Goal: Navigation & Orientation: Find specific page/section

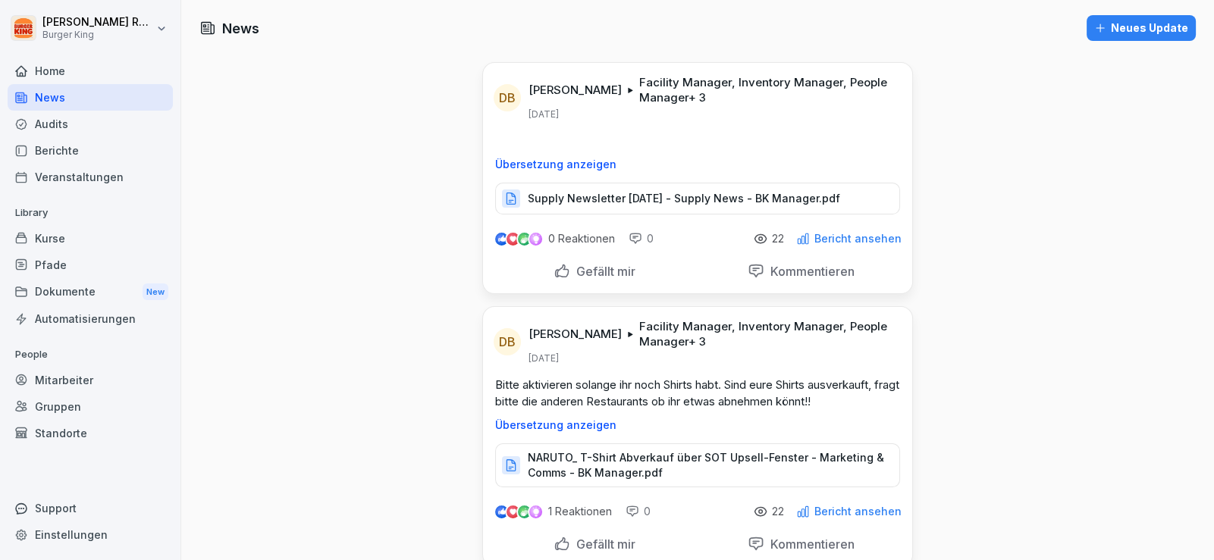
click at [51, 73] on div "Home" at bounding box center [90, 71] width 165 height 27
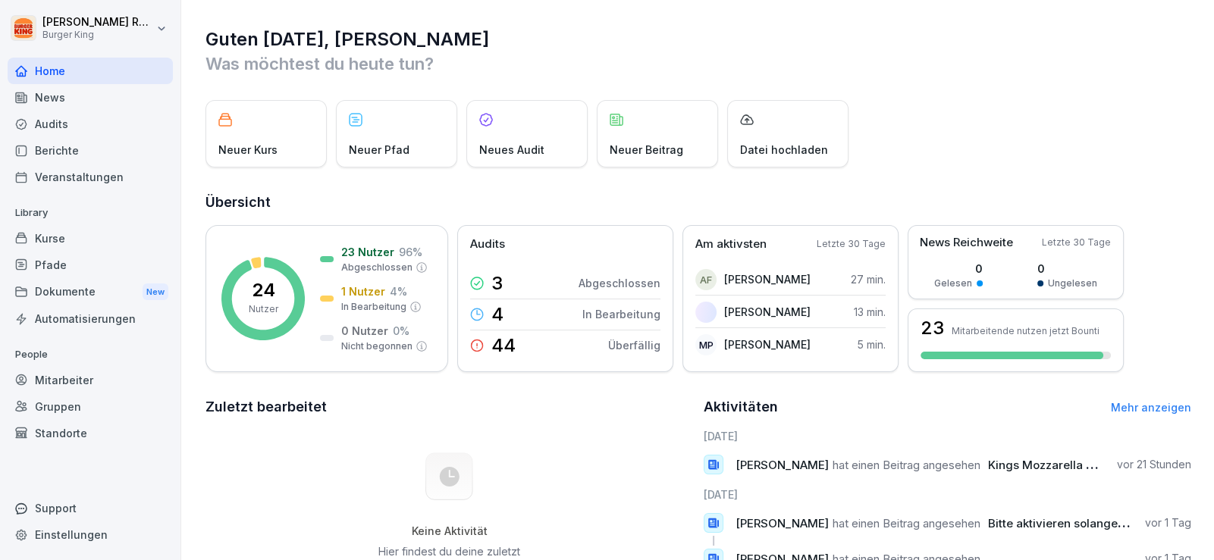
click at [51, 96] on div "News" at bounding box center [90, 97] width 165 height 27
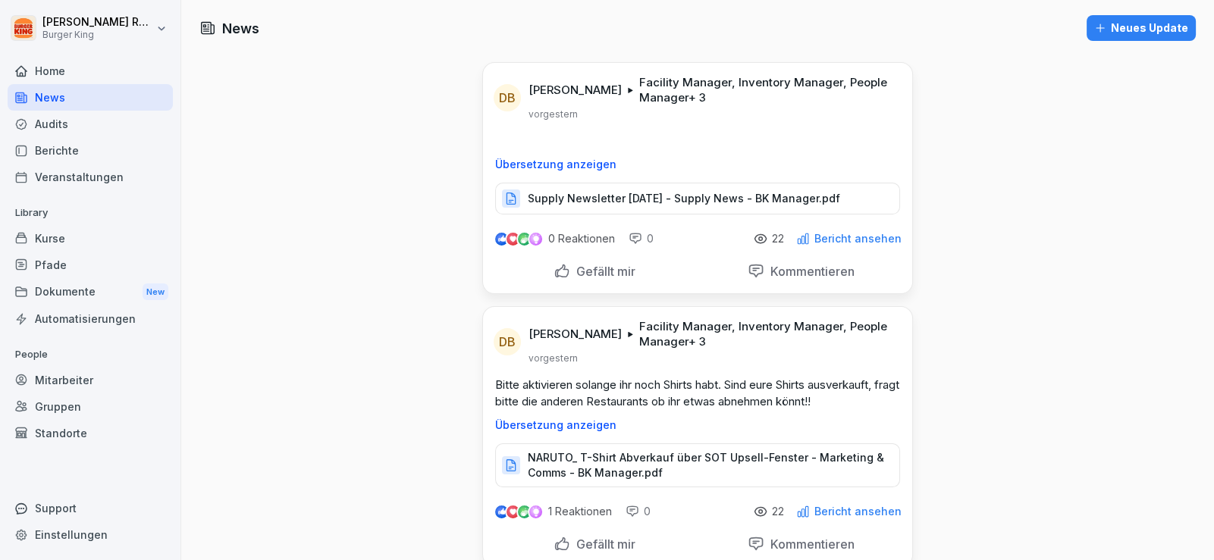
click at [61, 117] on div "Audits" at bounding box center [90, 124] width 165 height 27
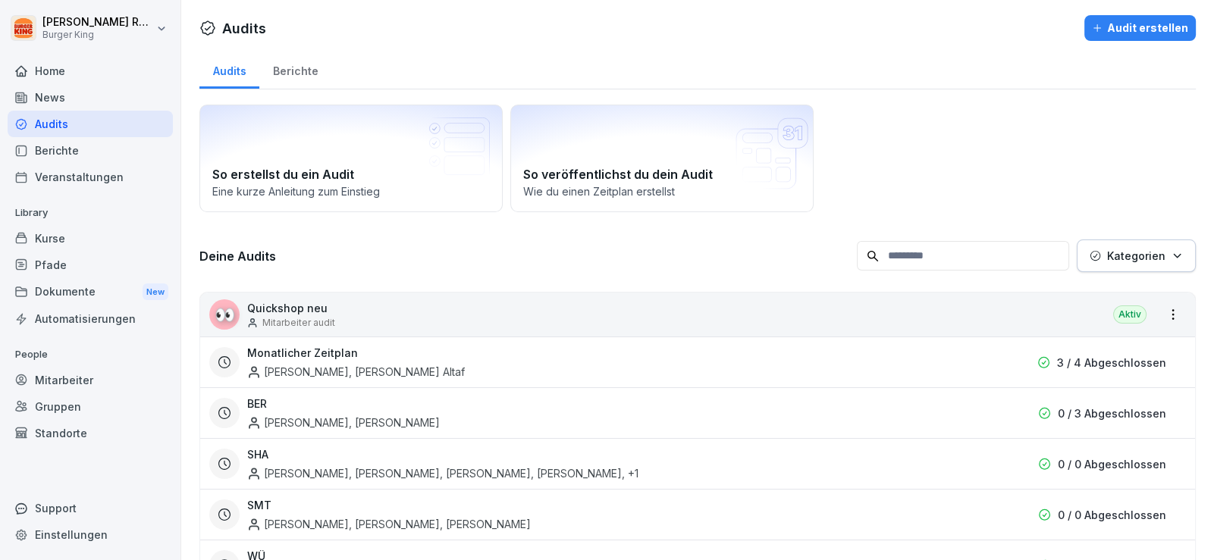
click at [61, 92] on div "News" at bounding box center [90, 97] width 165 height 27
